Goal: Task Accomplishment & Management: Manage account settings

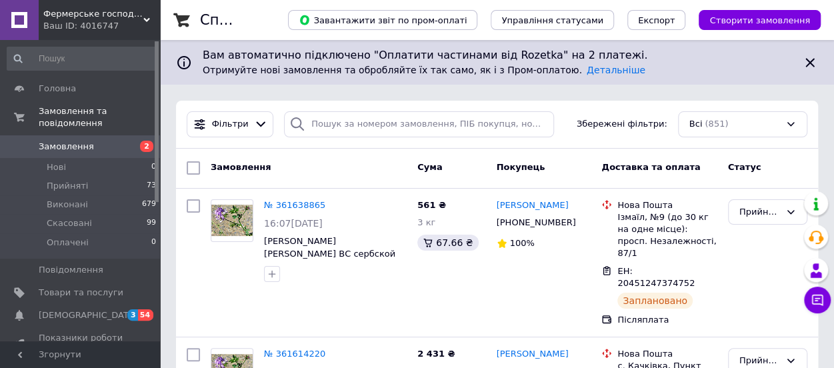
click at [73, 141] on span "Замовлення" at bounding box center [66, 147] width 55 height 12
